Goal: Task Accomplishment & Management: Manage account settings

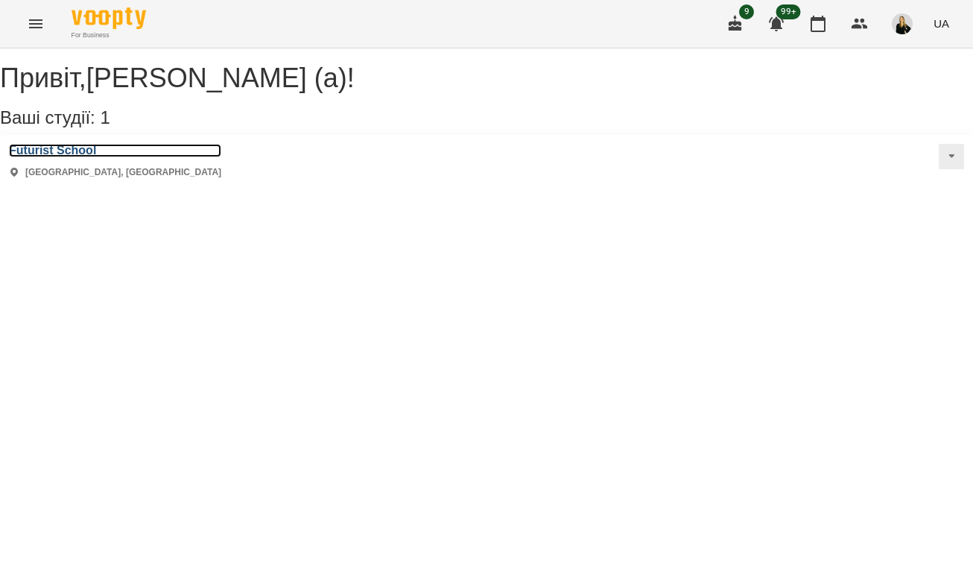
click at [83, 157] on h3 "Futurist School" at bounding box center [115, 150] width 212 height 13
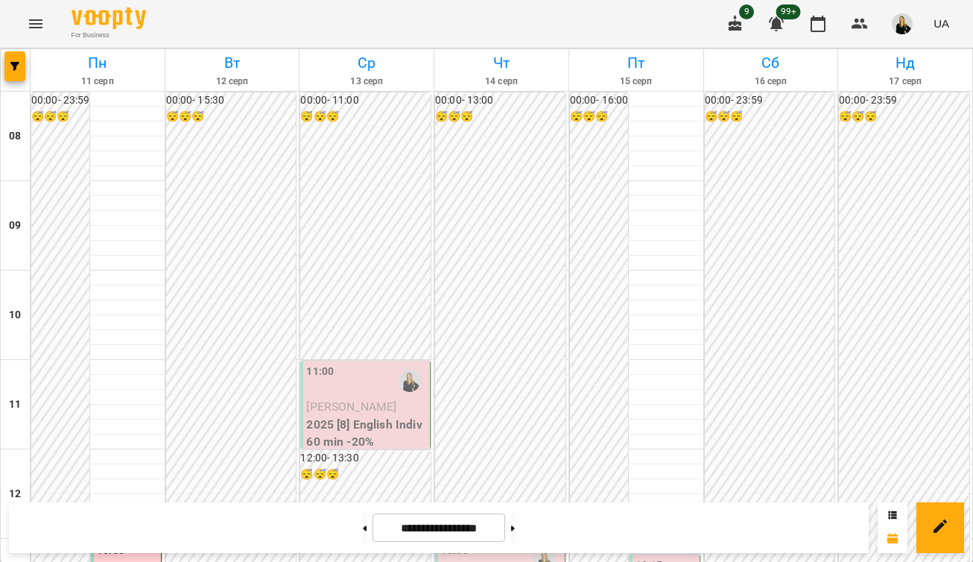
scroll to position [574, 0]
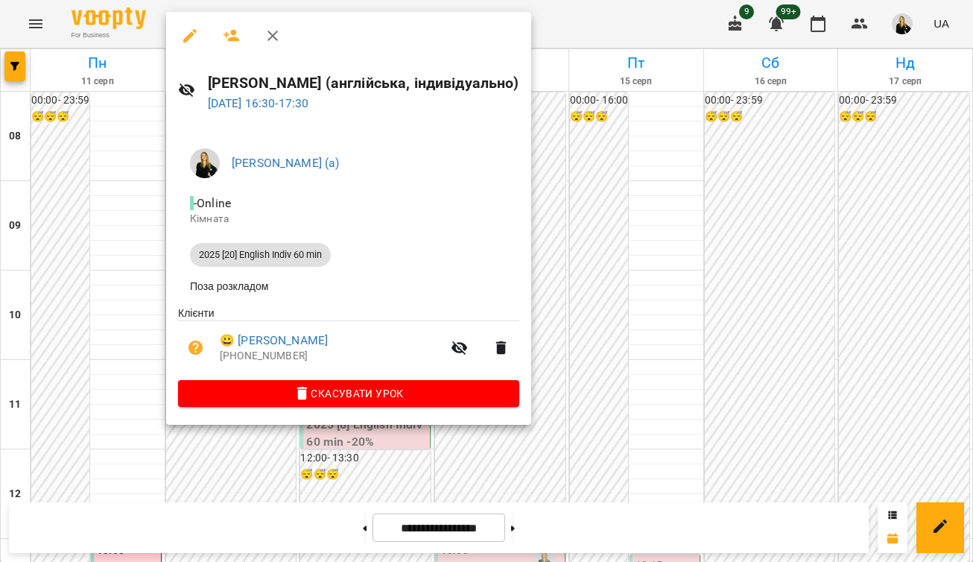
click at [570, 170] on div at bounding box center [486, 281] width 973 height 562
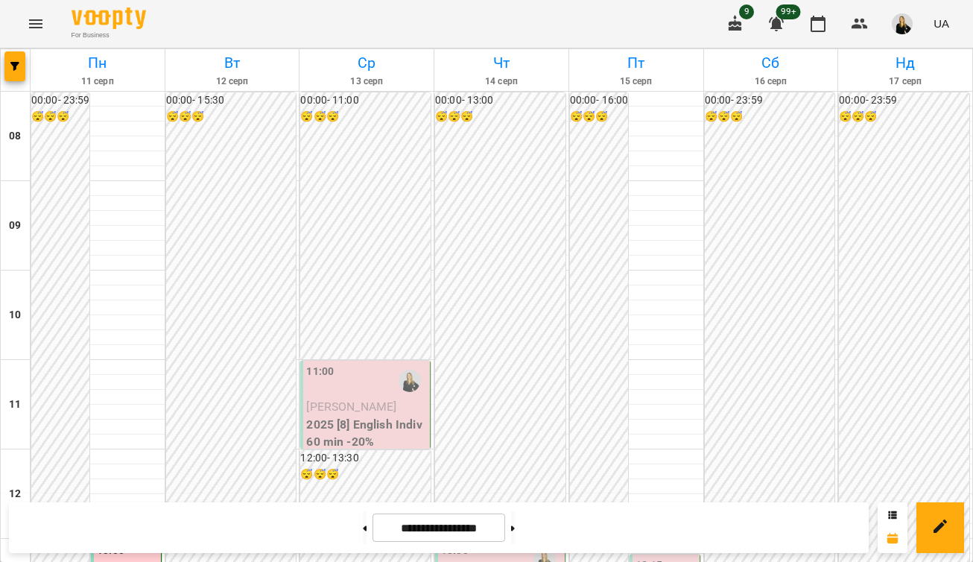
scroll to position [298, 0]
click at [367, 416] on p "2025 [8] English Indiv 60 min -20%" at bounding box center [366, 433] width 121 height 35
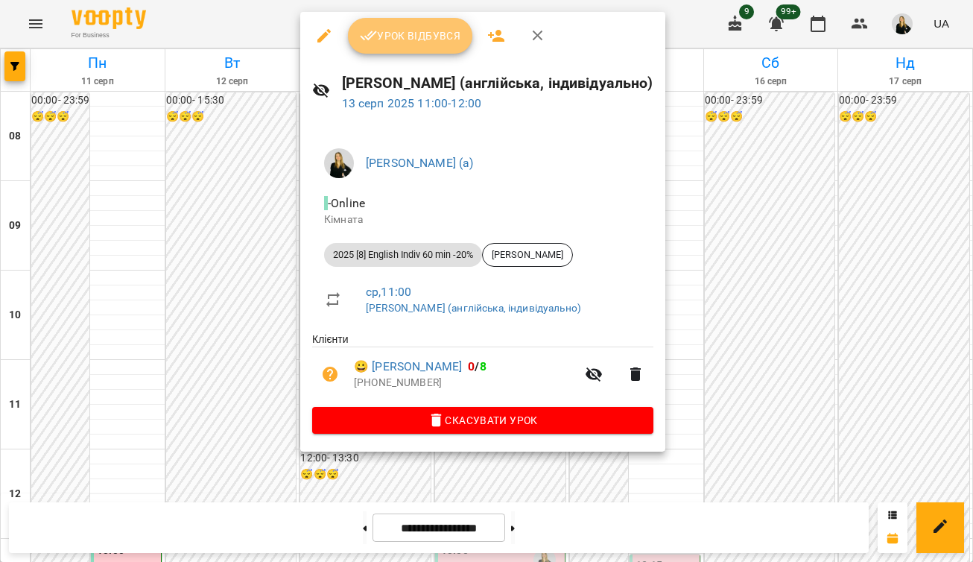
click at [425, 42] on span "Урок відбувся" at bounding box center [410, 36] width 101 height 18
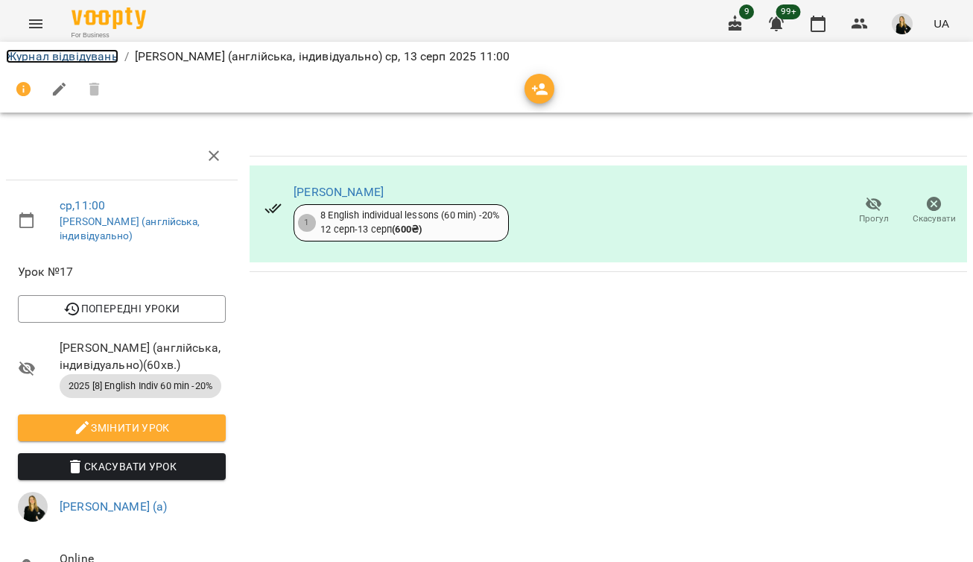
click at [86, 55] on link "Журнал відвідувань" at bounding box center [62, 56] width 112 height 14
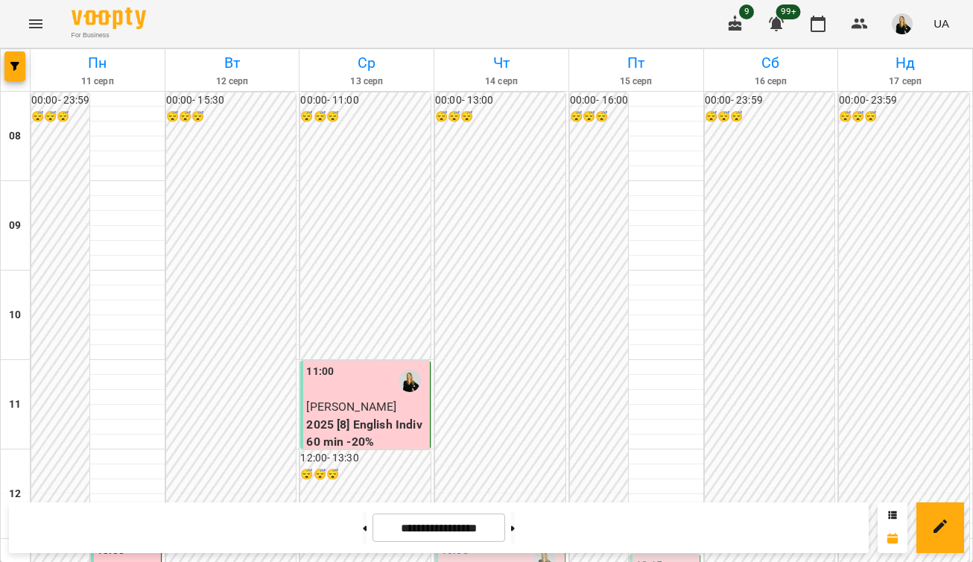
scroll to position [656, 0]
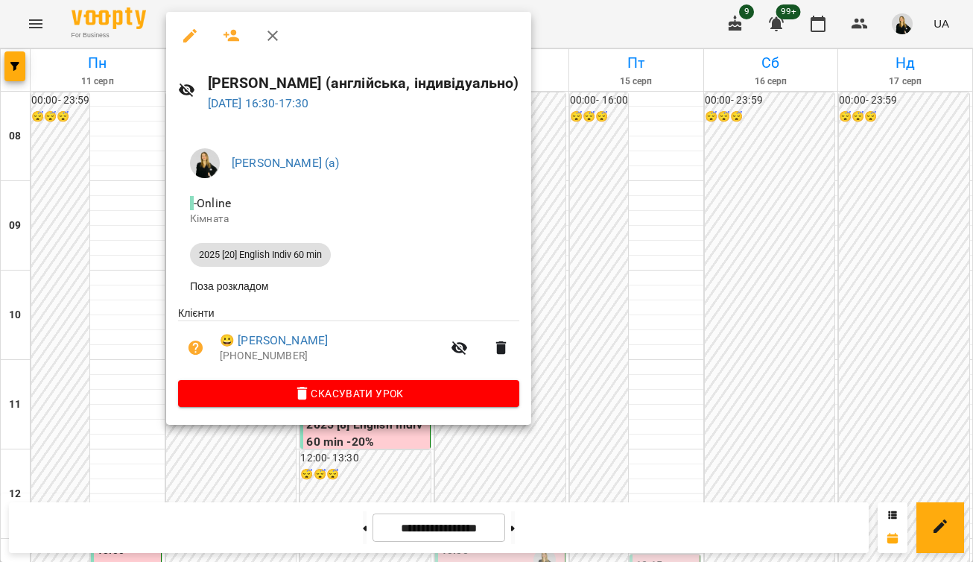
click at [631, 69] on div at bounding box center [486, 281] width 973 height 562
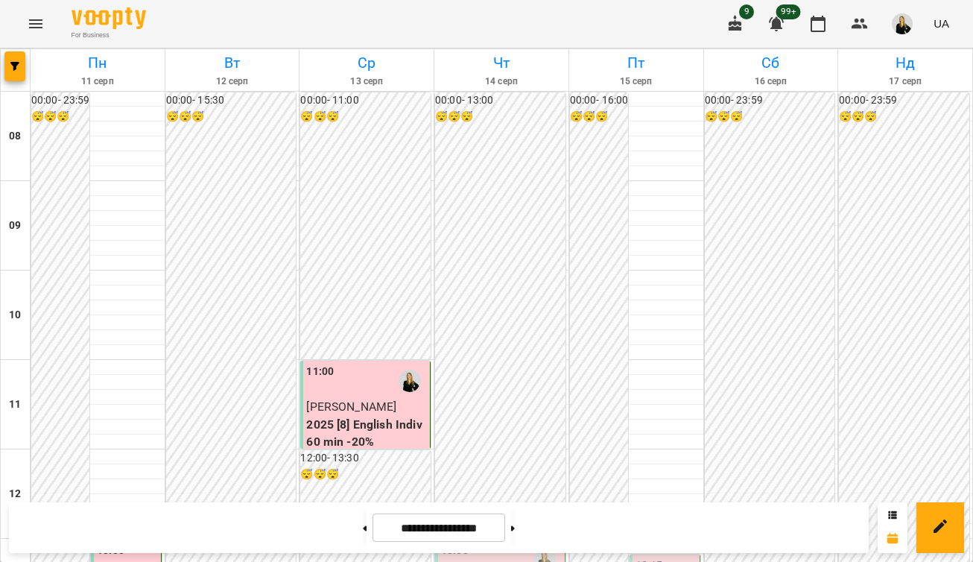
scroll to position [150, 0]
